Goal: Information Seeking & Learning: Learn about a topic

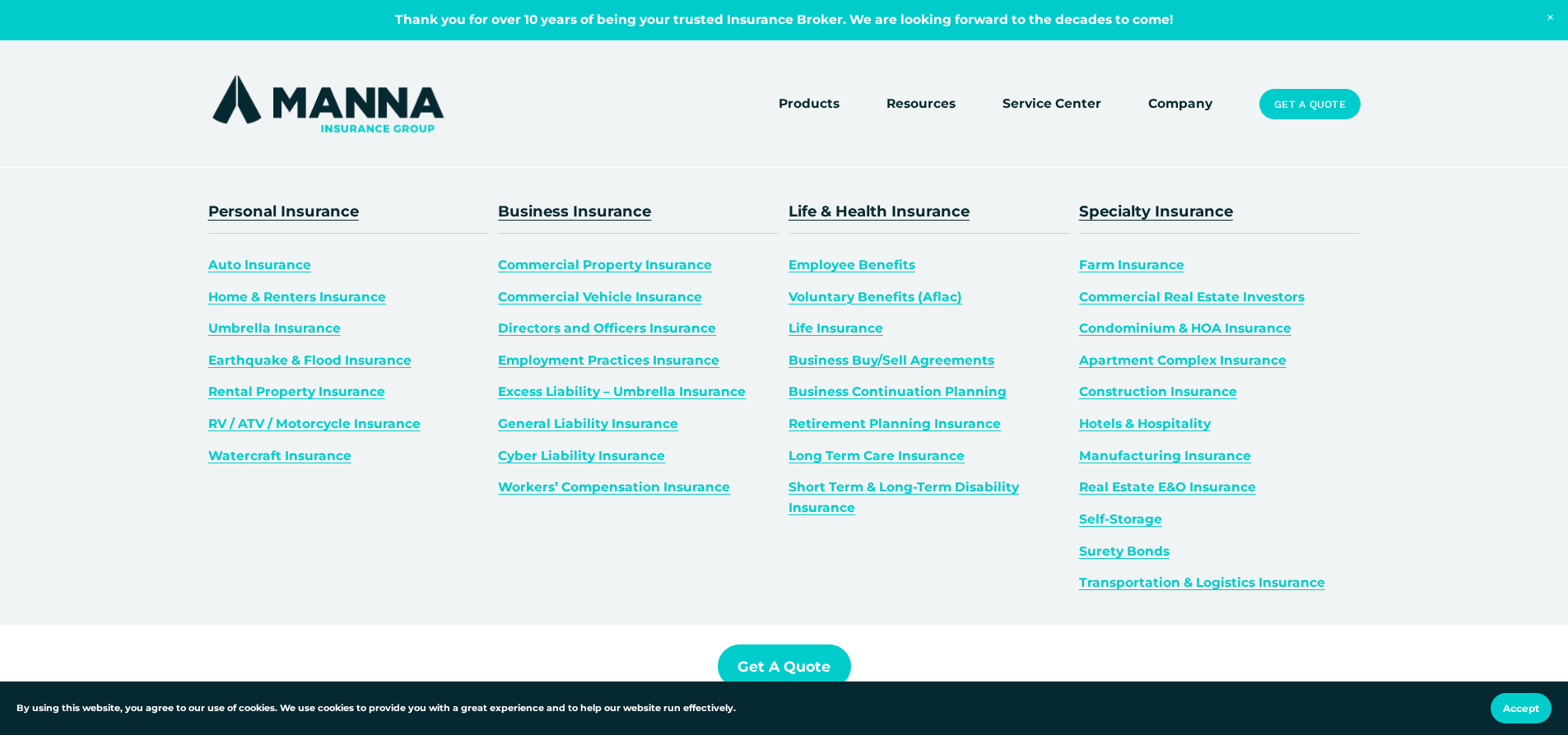
click at [823, 109] on span "Products" at bounding box center [809, 104] width 60 height 21
click at [861, 327] on link "Life Insurance" at bounding box center [835, 328] width 94 height 16
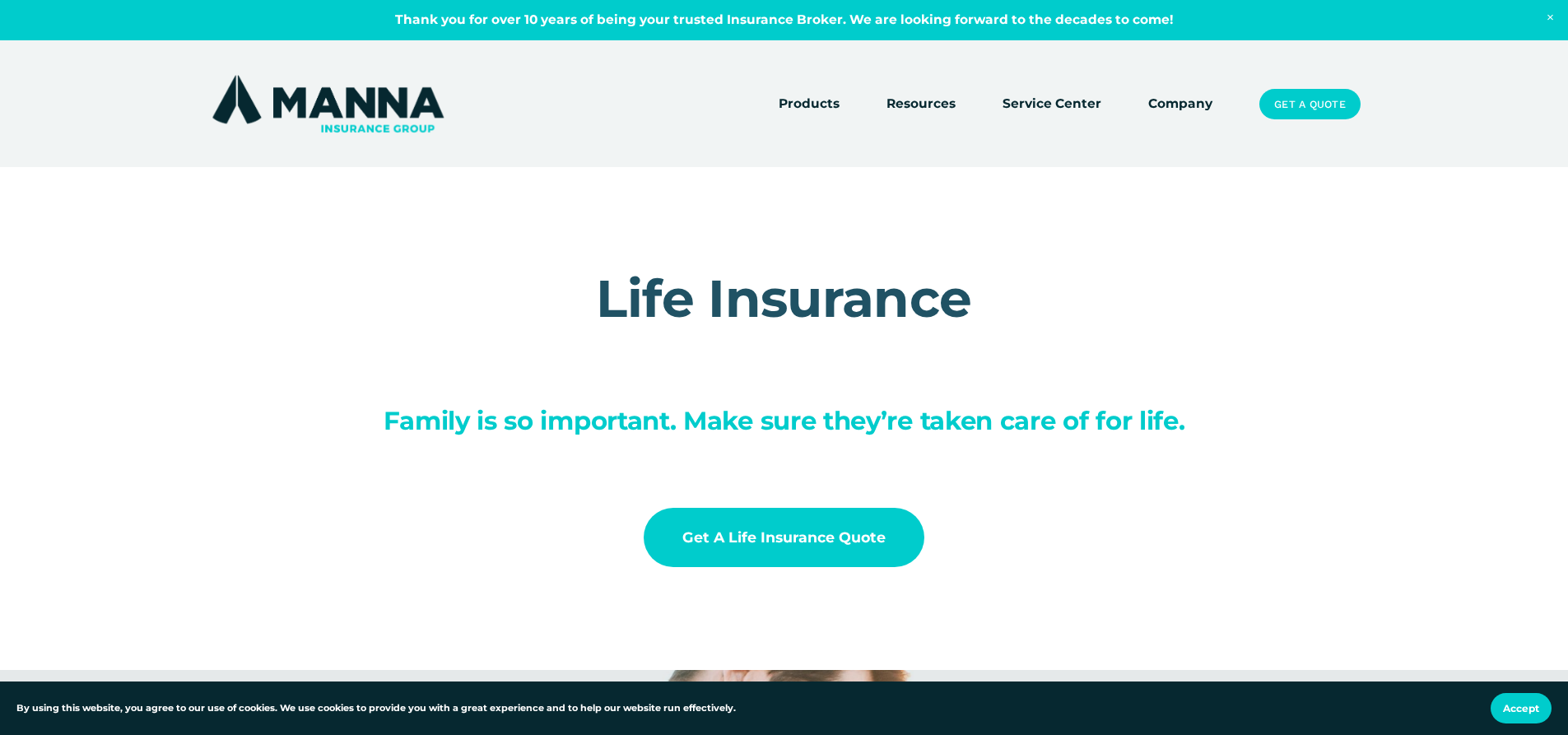
click at [309, 89] on img at bounding box center [328, 103] width 240 height 64
